Goal: Information Seeking & Learning: Learn about a topic

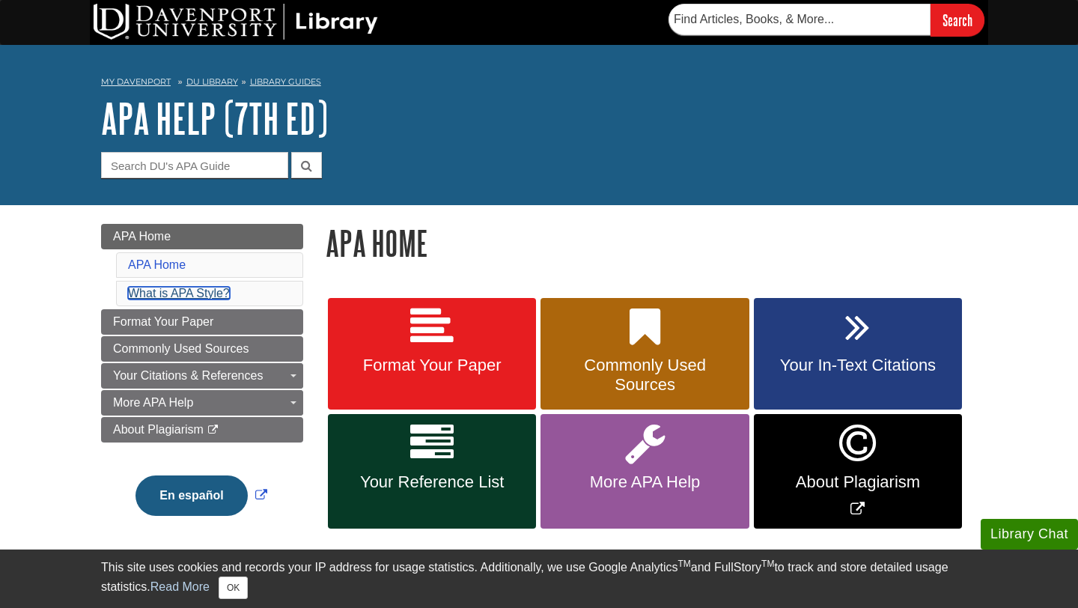
click at [188, 296] on link "What is APA Style?" at bounding box center [179, 293] width 102 height 13
click at [207, 294] on link "What is APA Style?" at bounding box center [179, 293] width 102 height 13
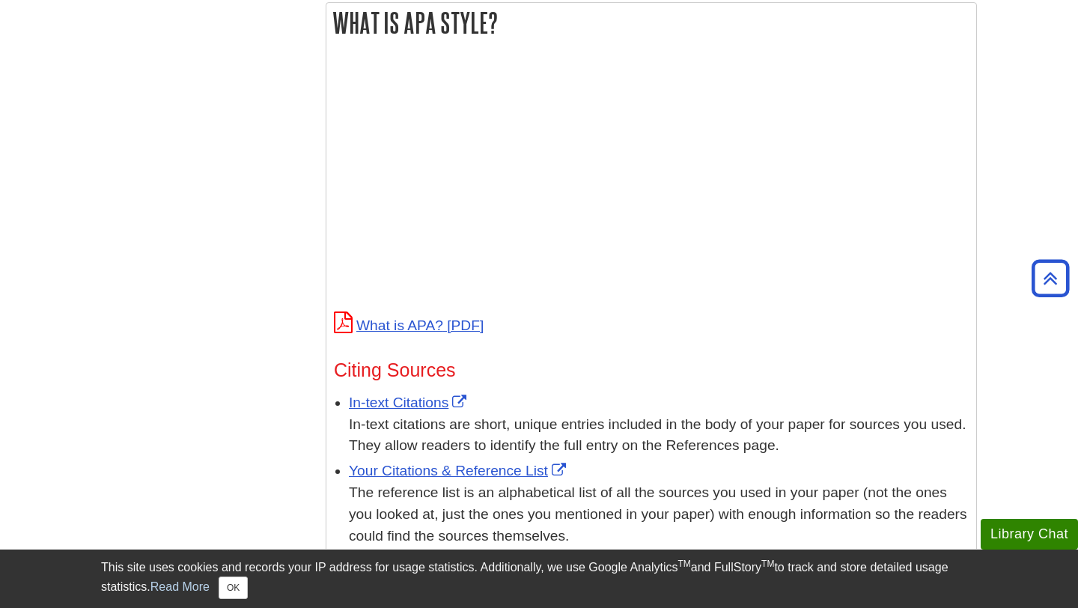
click at [880, 244] on p at bounding box center [651, 183] width 635 height 243
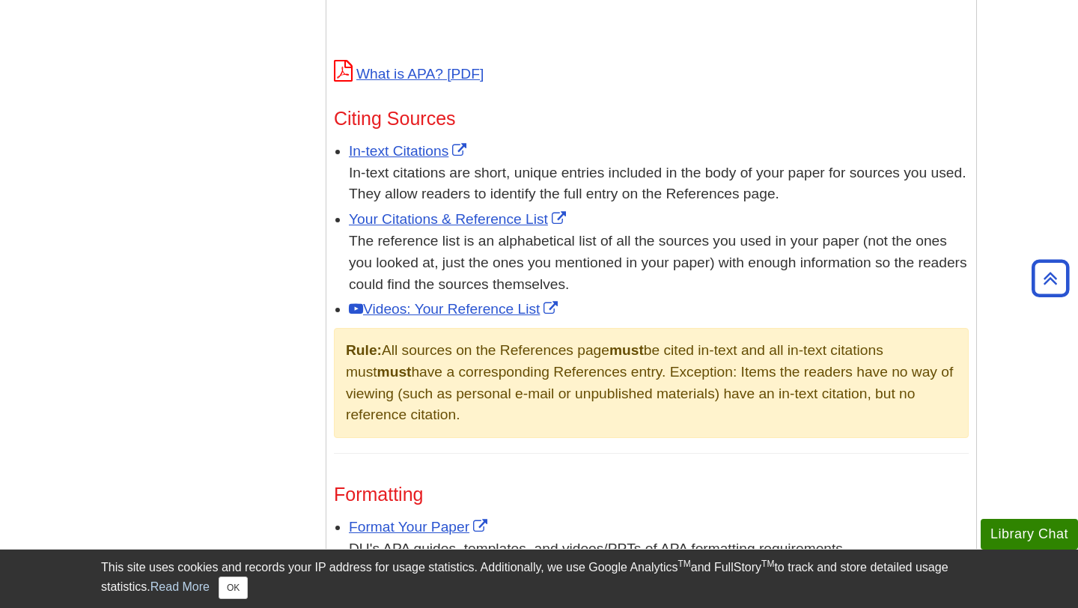
scroll to position [811, 0]
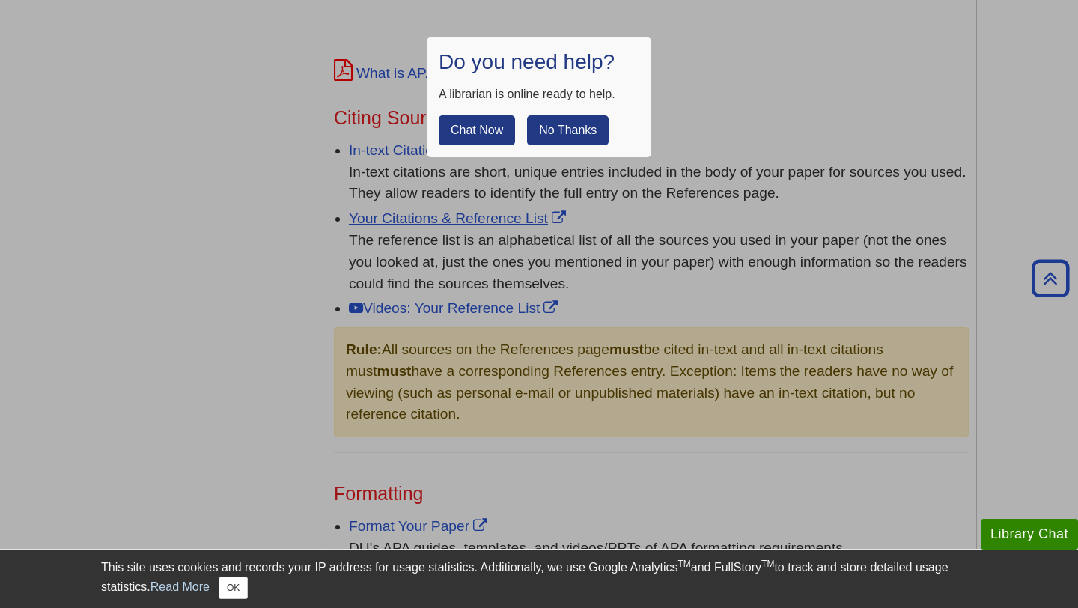
click at [563, 125] on button "No Thanks" at bounding box center [568, 130] width 82 height 30
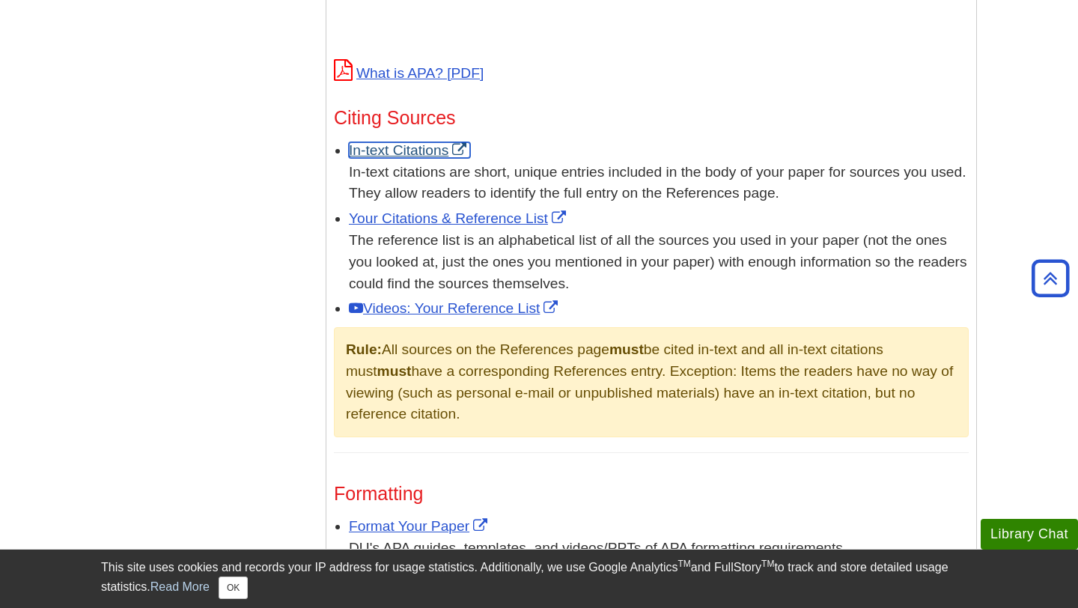
click at [410, 152] on link "In-text Citations" at bounding box center [409, 150] width 121 height 16
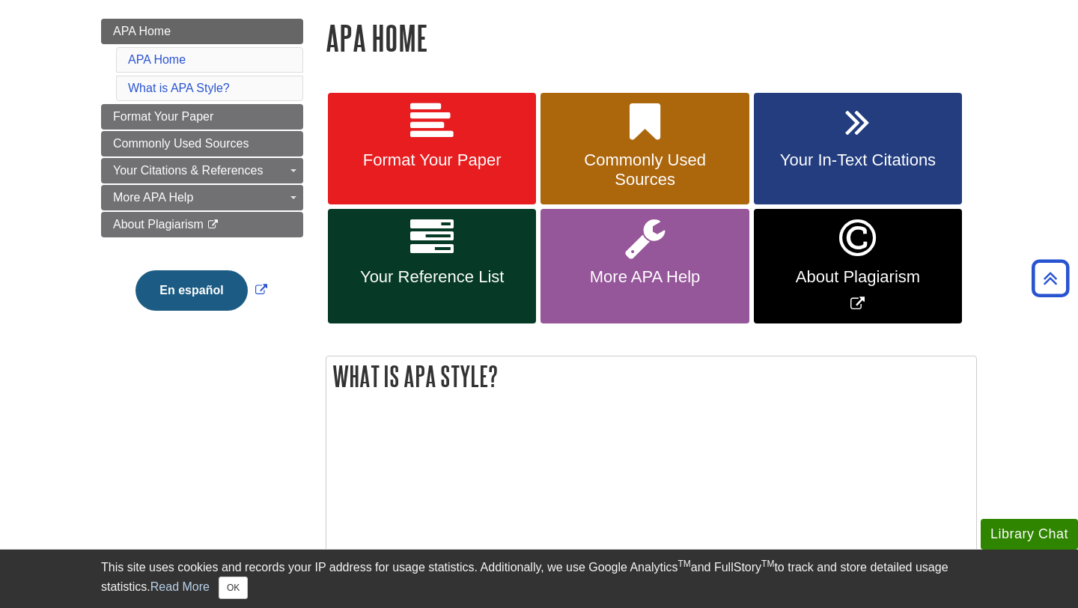
scroll to position [199, 0]
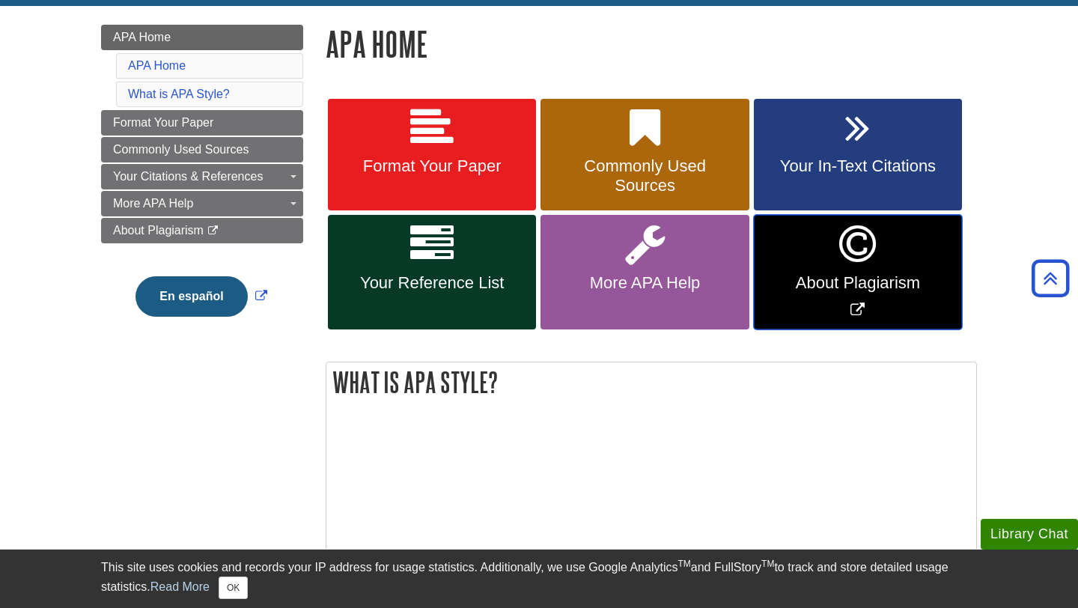
click at [875, 276] on span "About Plagiarism" at bounding box center [858, 282] width 186 height 19
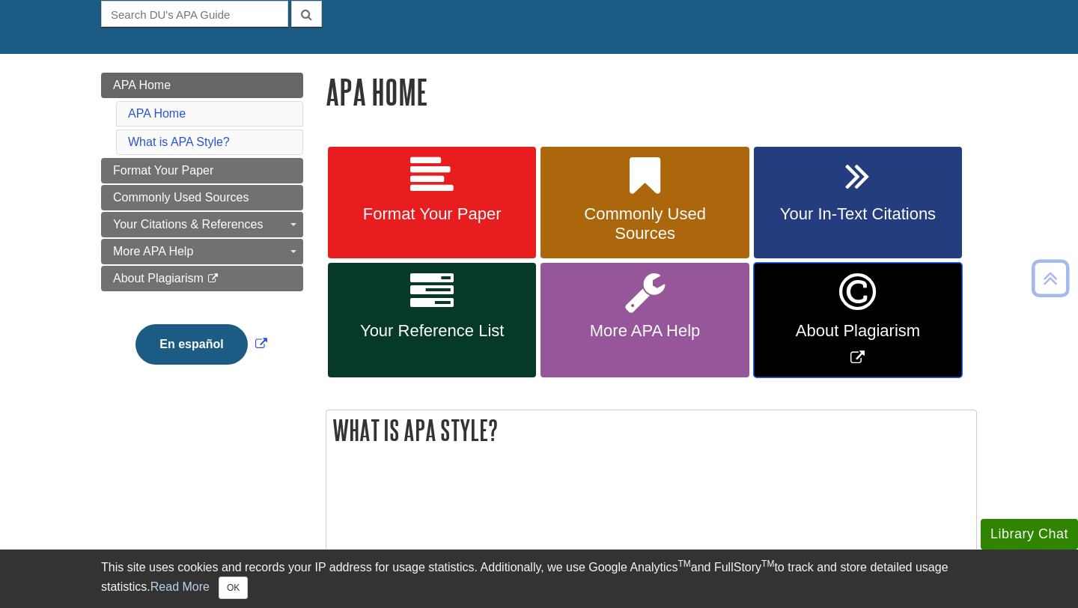
scroll to position [67, 0]
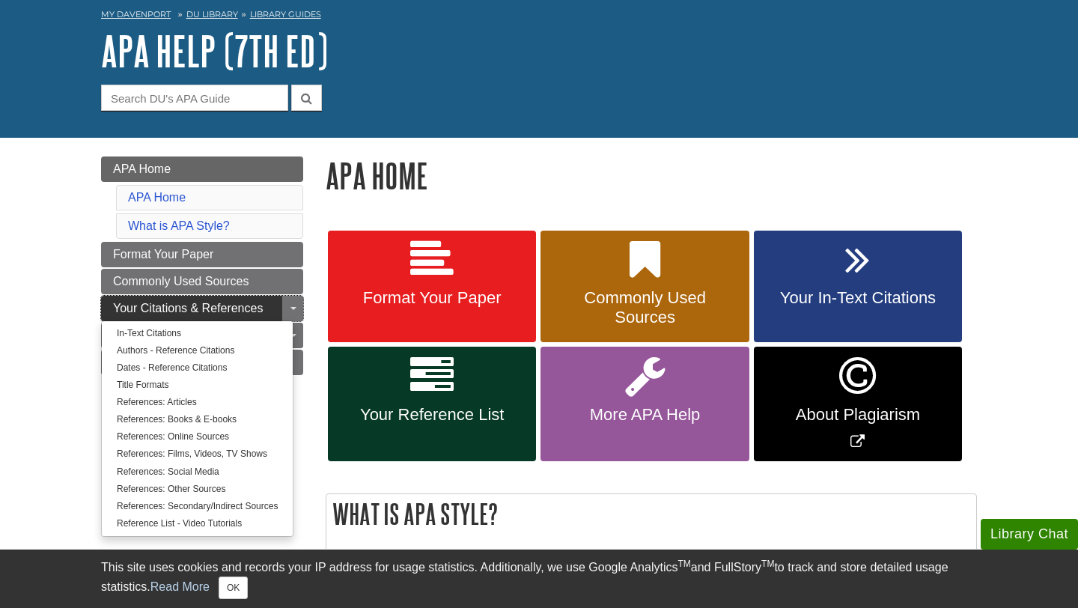
click at [189, 309] on span "Your Citations & References" at bounding box center [188, 308] width 150 height 13
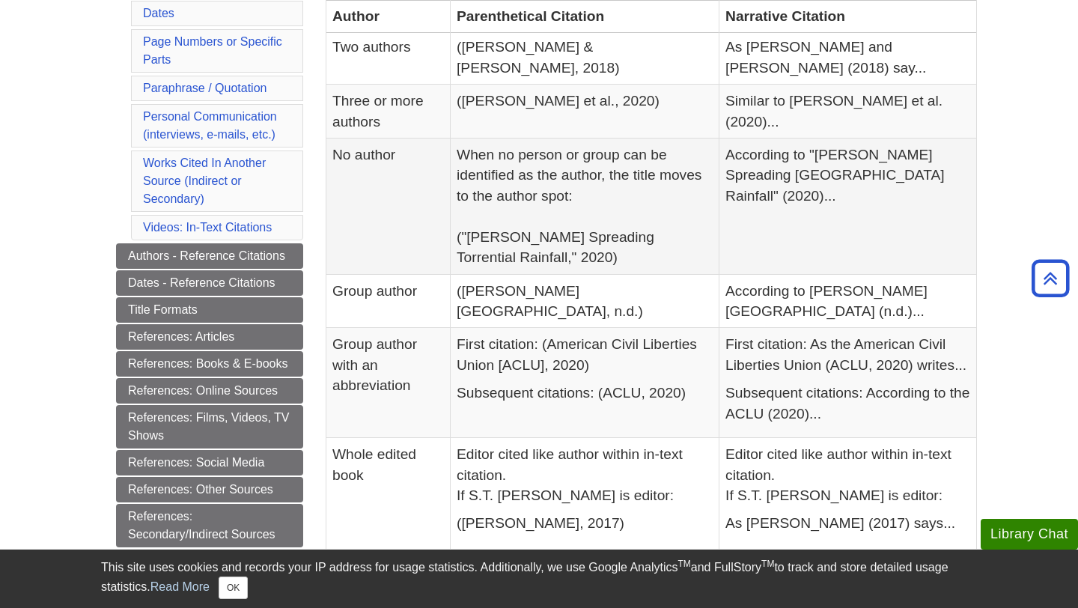
scroll to position [451, 0]
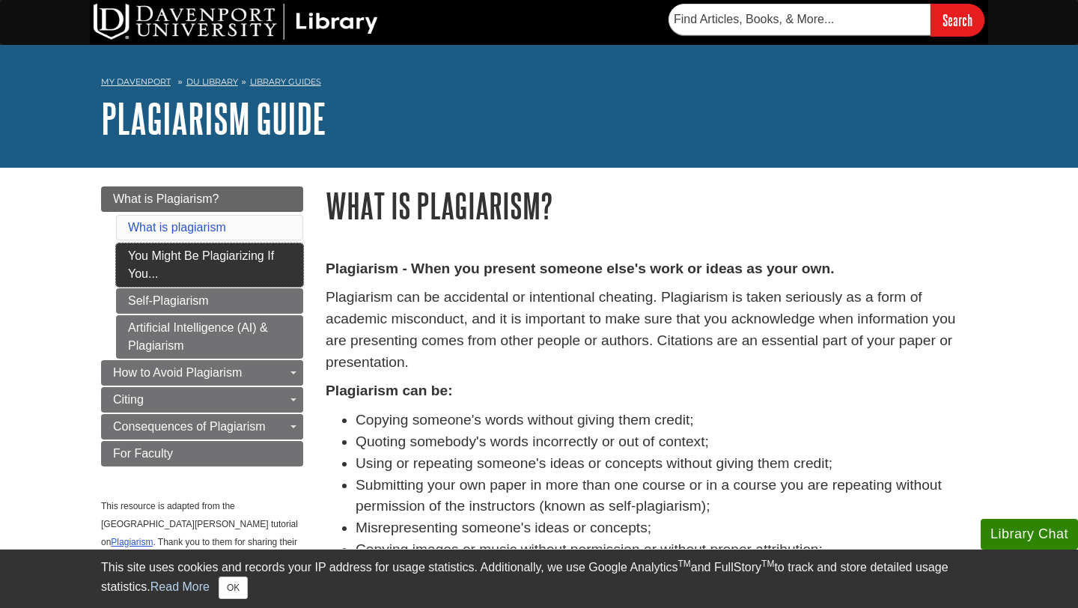
click at [227, 265] on link "You Might Be Plagiarizing If You..." at bounding box center [209, 264] width 187 height 43
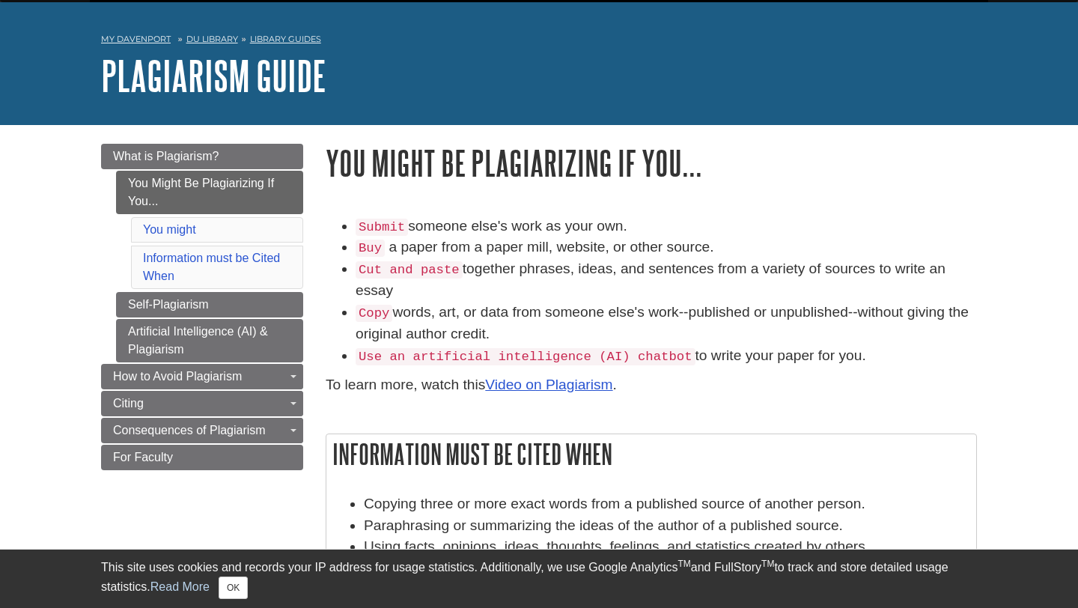
scroll to position [47, 0]
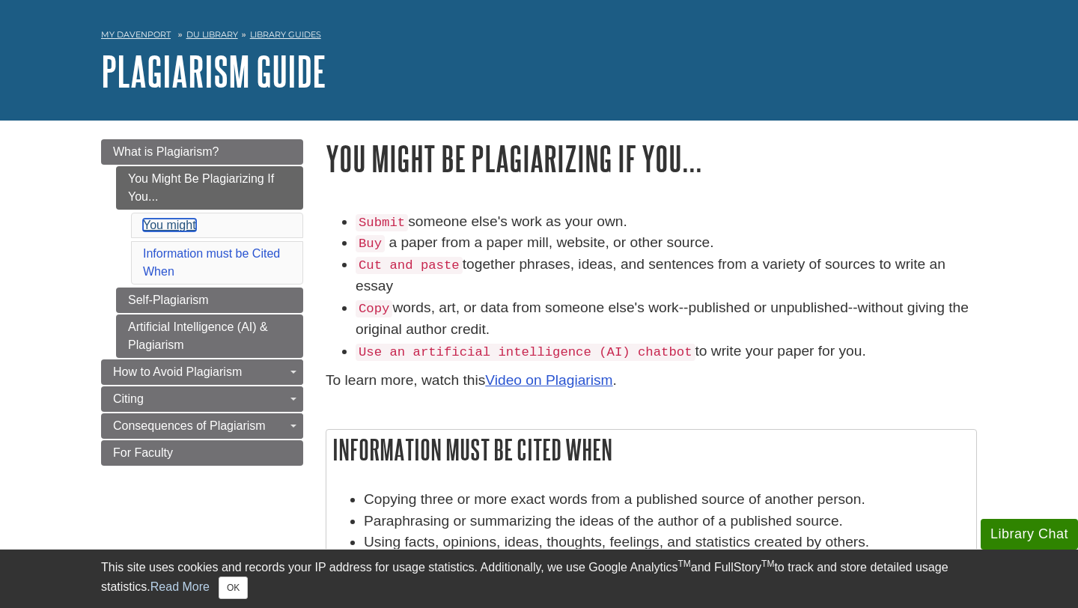
click at [178, 225] on link "You might" at bounding box center [169, 225] width 53 height 13
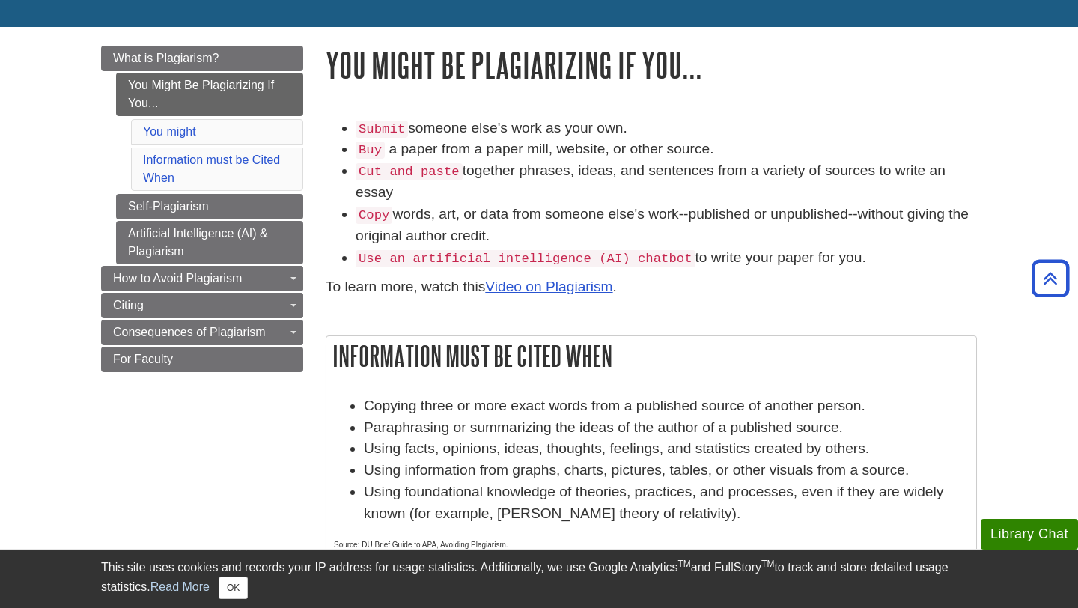
scroll to position [137, 0]
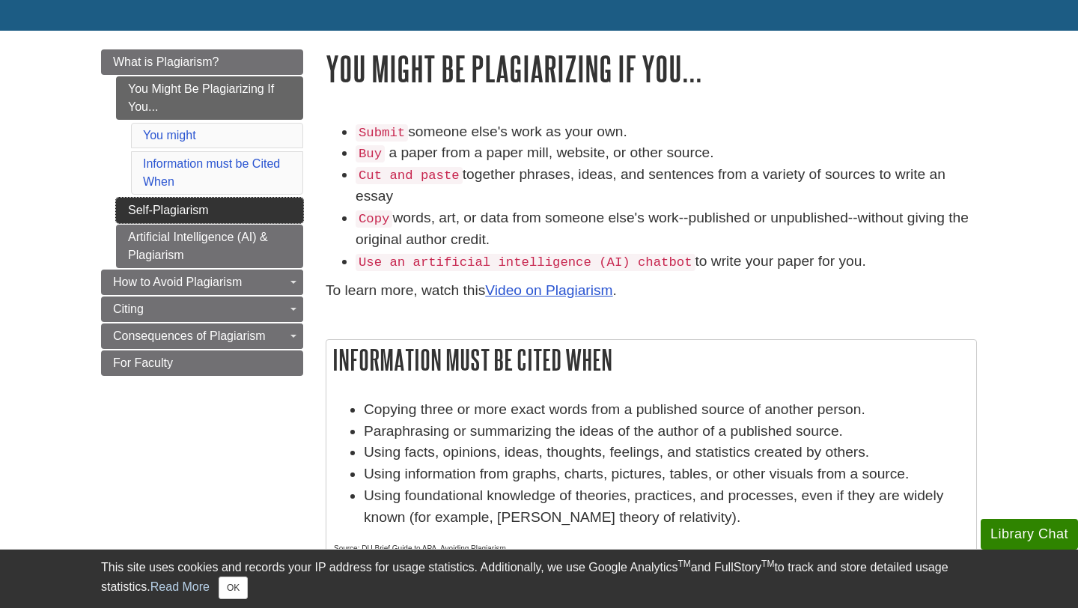
click at [198, 218] on link "Self-Plagiarism" at bounding box center [209, 210] width 187 height 25
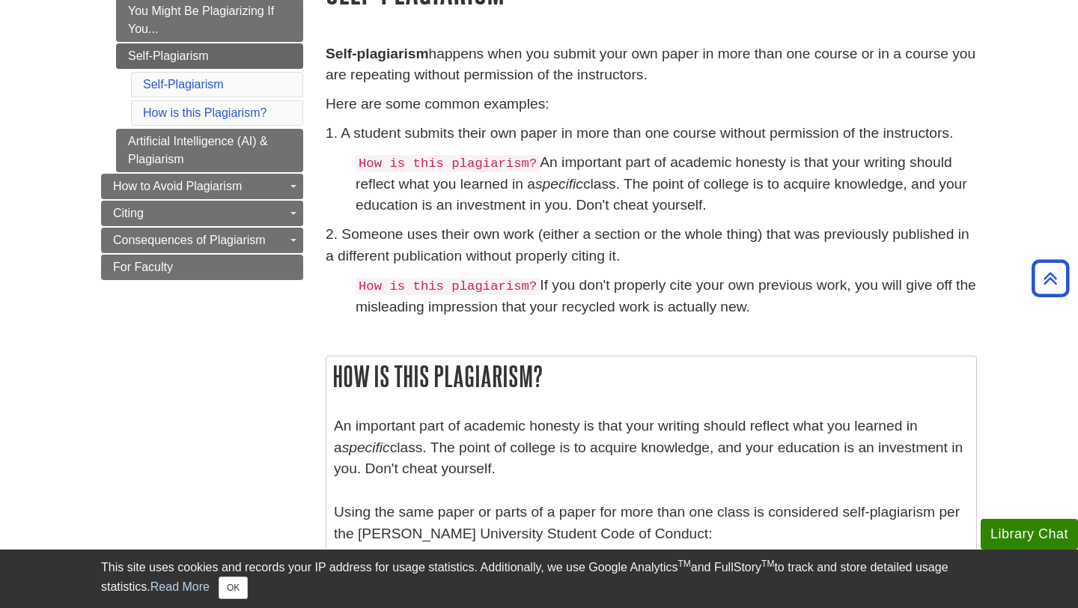
scroll to position [218, 0]
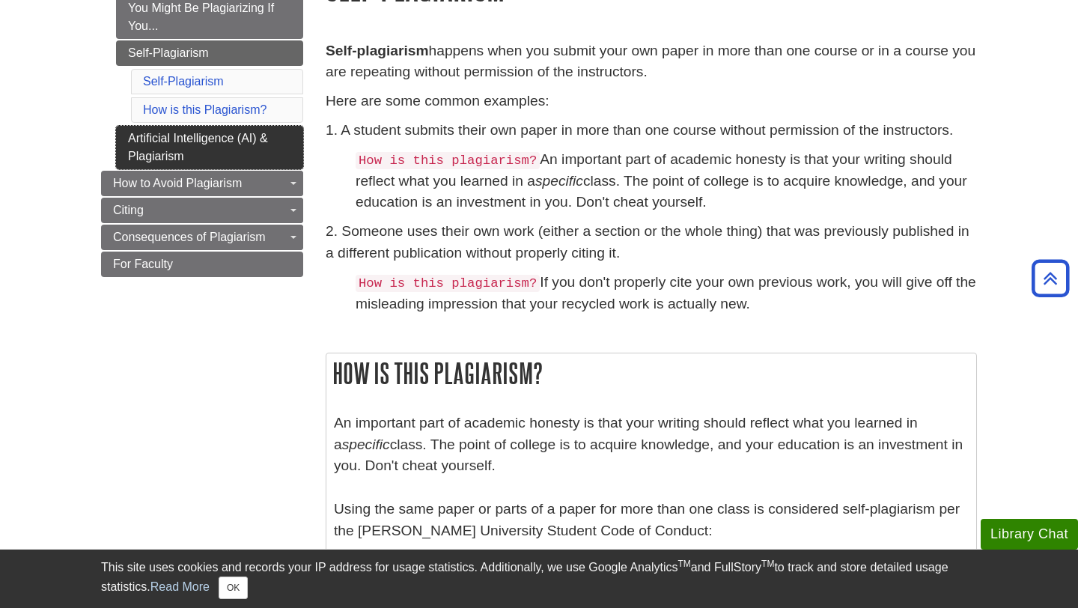
click at [183, 142] on link "Artificial Intelligence (AI) & Plagiarism" at bounding box center [209, 147] width 187 height 43
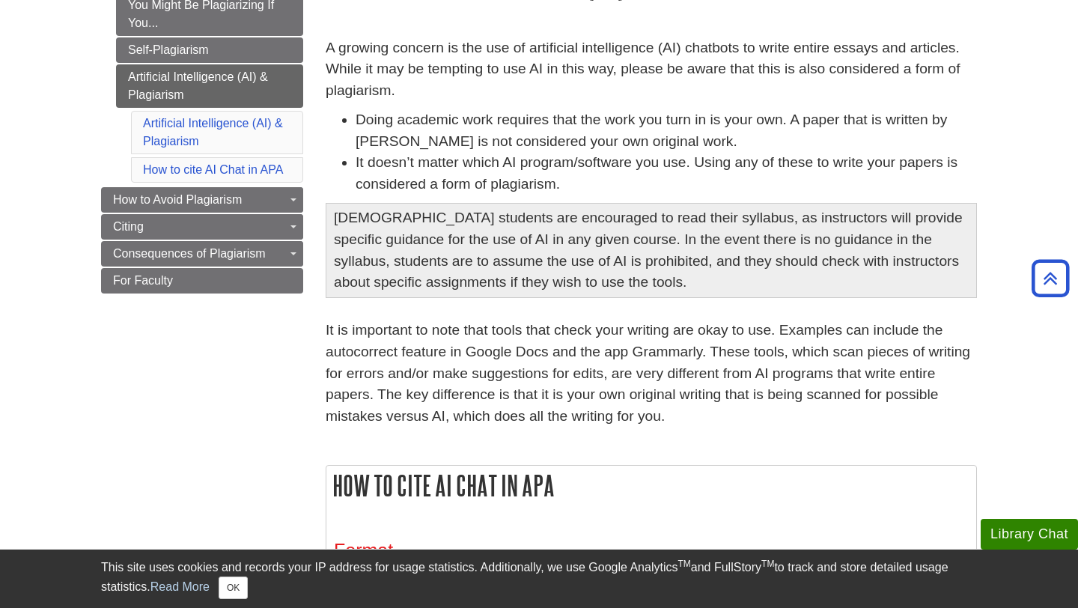
scroll to position [222, 0]
click at [234, 163] on link "How to cite AI Chat in APA" at bounding box center [213, 168] width 140 height 13
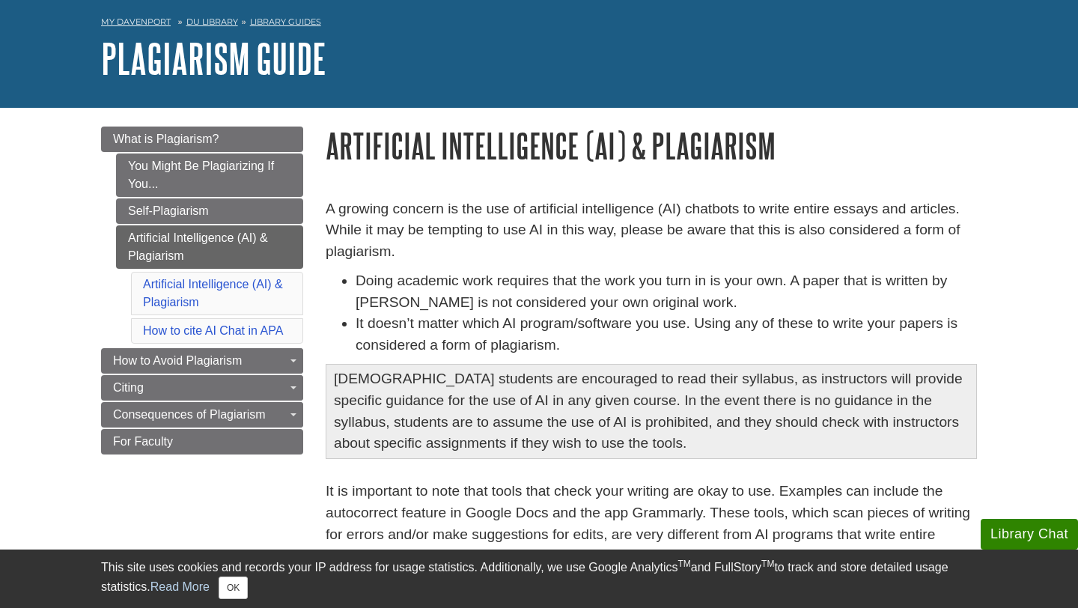
scroll to position [61, 0]
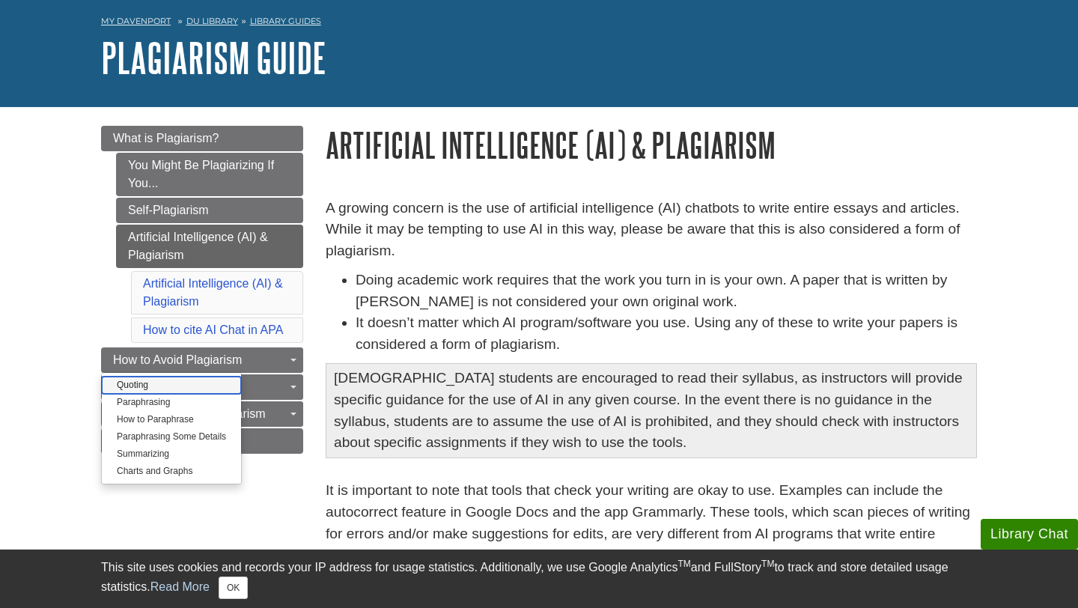
click at [132, 388] on link "Quoting" at bounding box center [171, 384] width 139 height 17
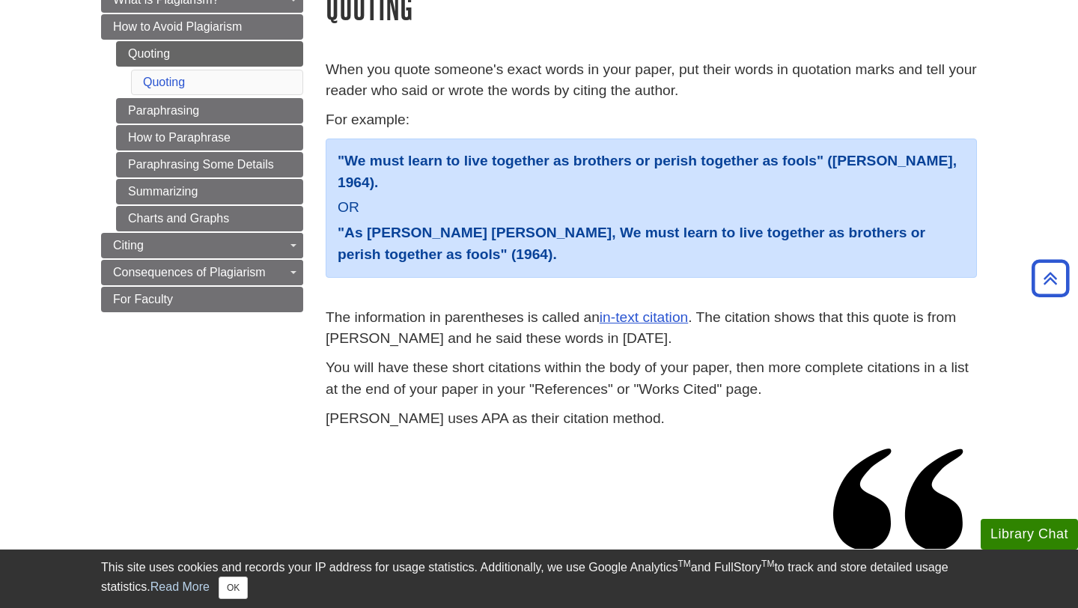
scroll to position [118, 0]
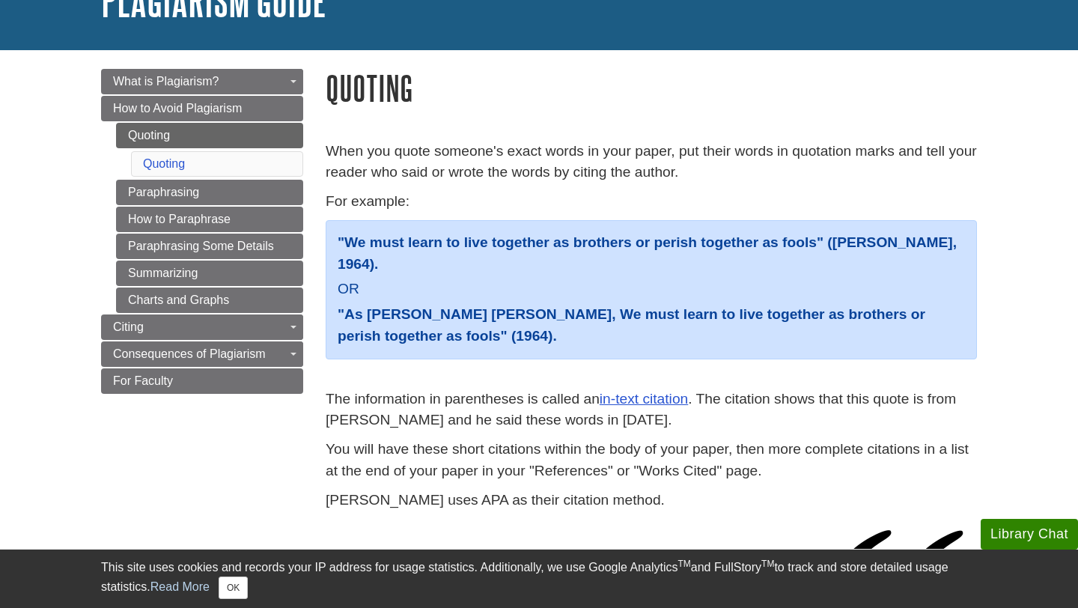
click at [180, 453] on div "Menu What is Plagiarism? Toggle Dropdown You Might Be Plagiarizing If You... Se…" at bounding box center [539, 359] width 898 height 618
click at [198, 222] on link "How to Paraphrase" at bounding box center [209, 219] width 187 height 25
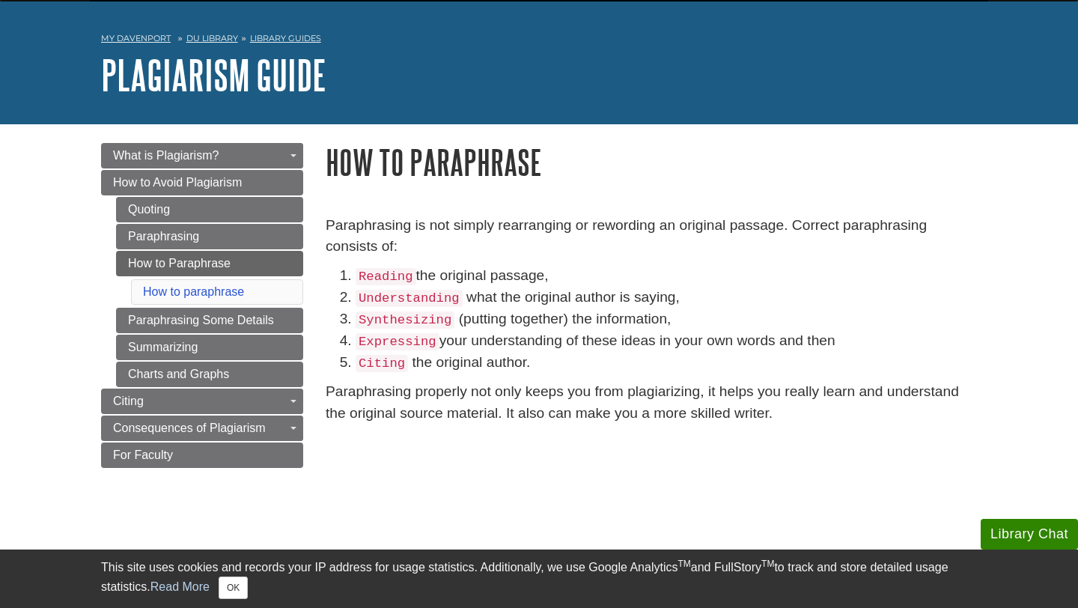
scroll to position [43, 0]
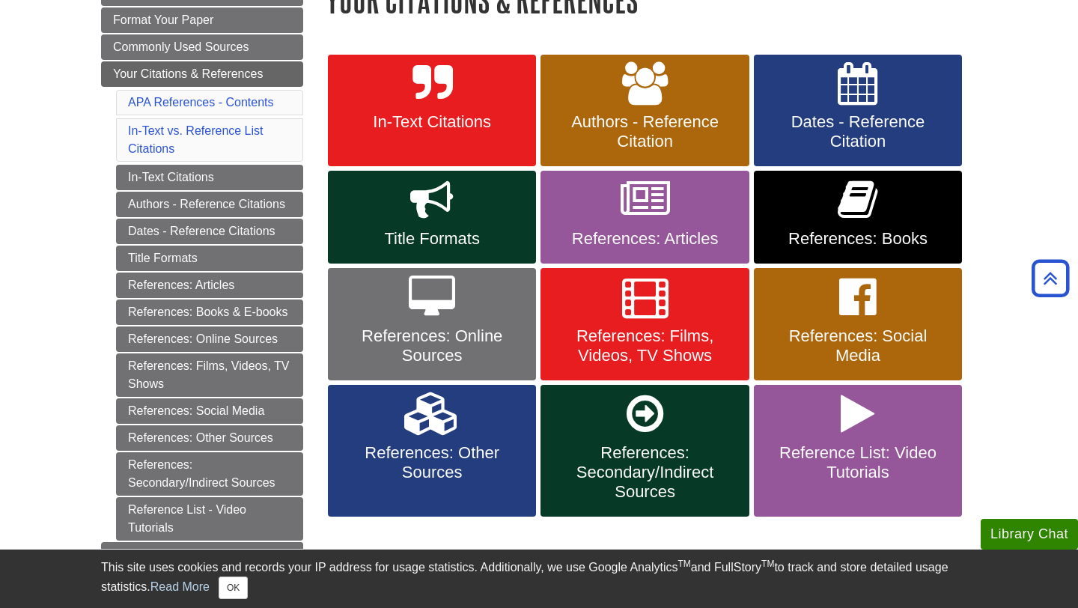
scroll to position [259, 0]
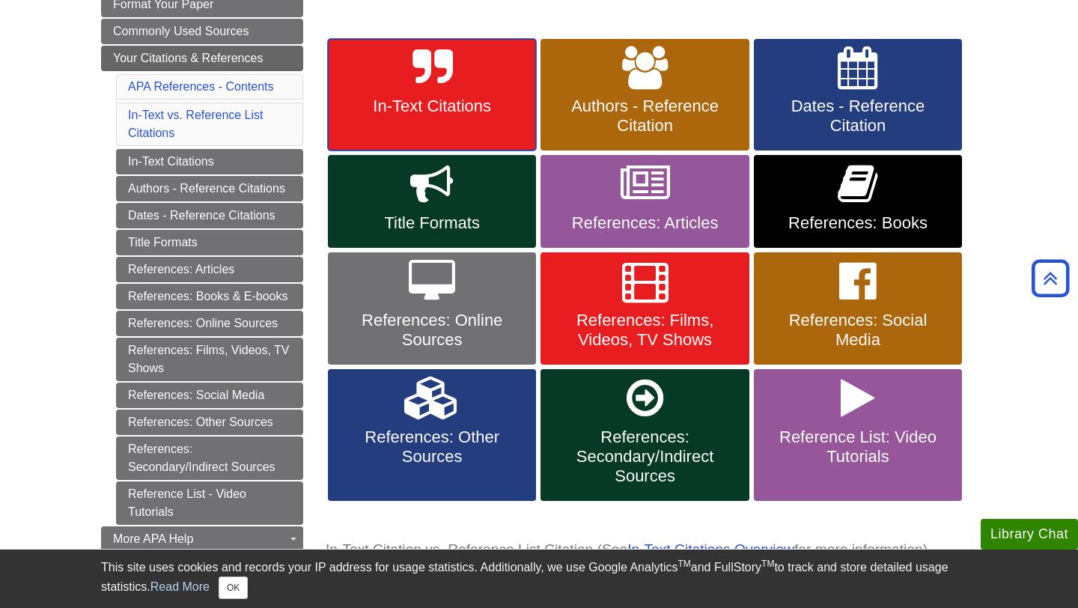
click at [462, 104] on span "In-Text Citations" at bounding box center [432, 106] width 186 height 19
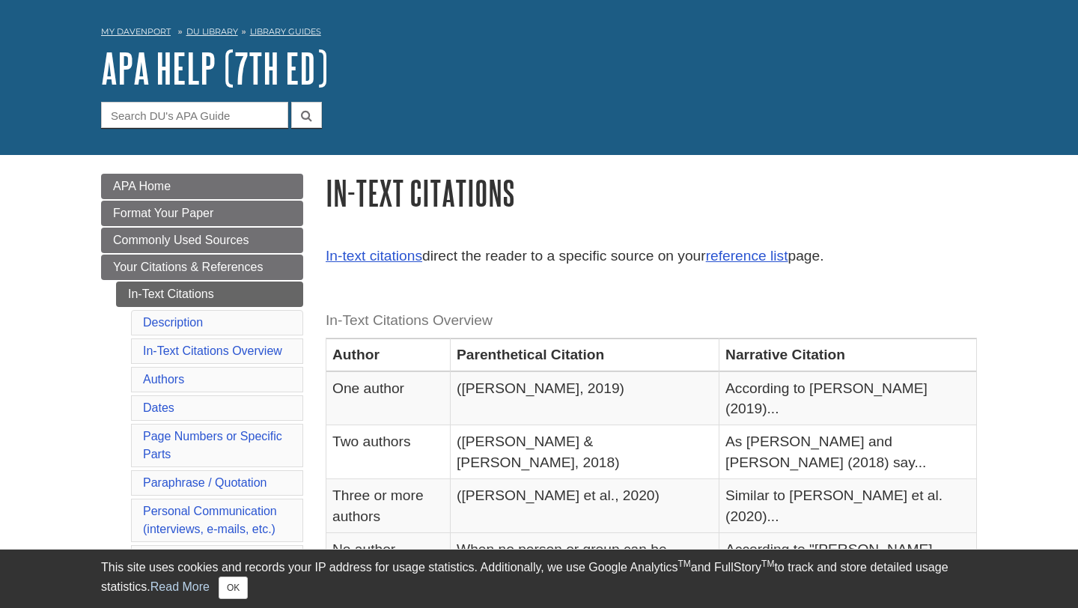
scroll to position [54, 0]
